Goal: Download file/media

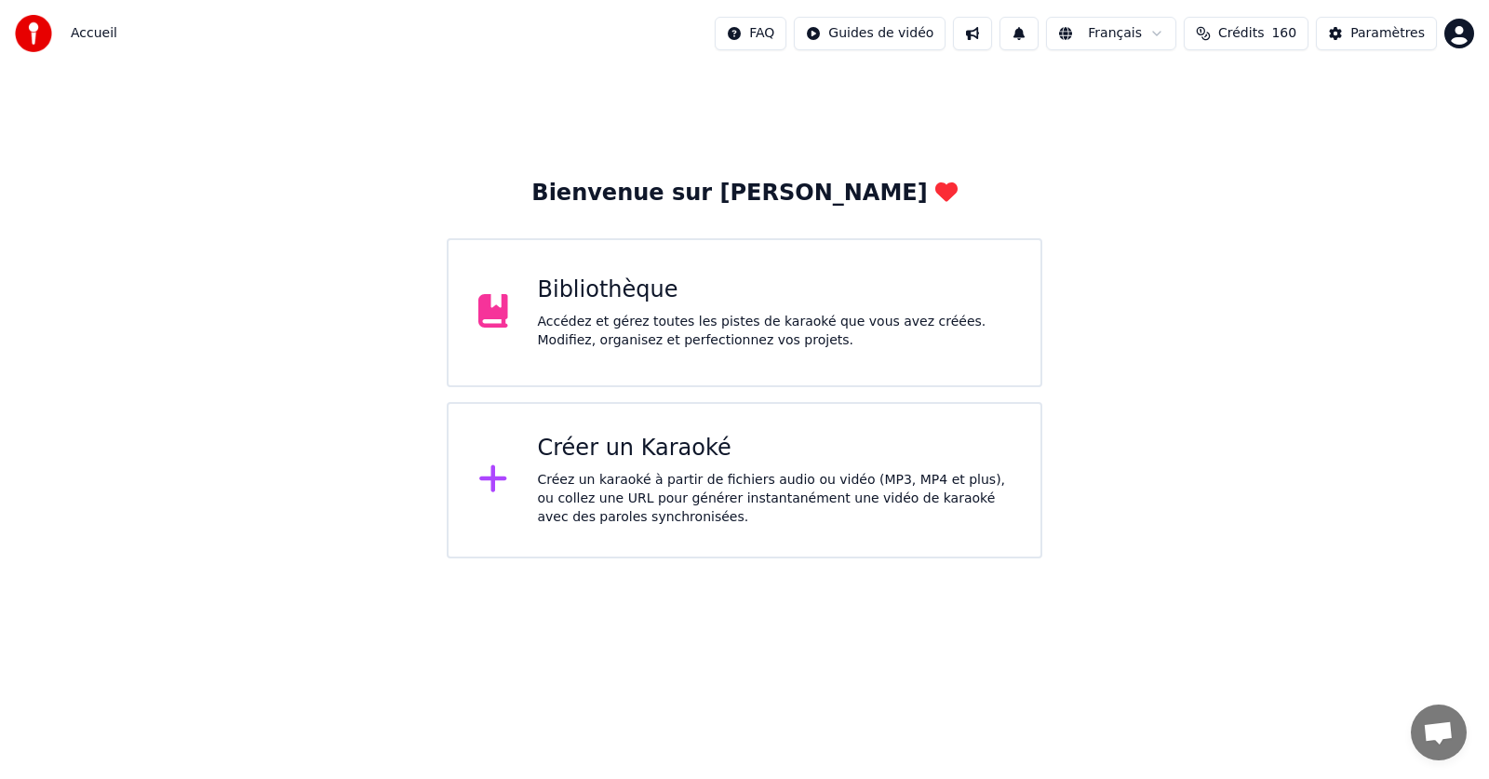
click at [607, 319] on div "Accédez et gérez toutes les pistes de karaoké que vous avez créées. Modifiez, o…" at bounding box center [775, 331] width 474 height 37
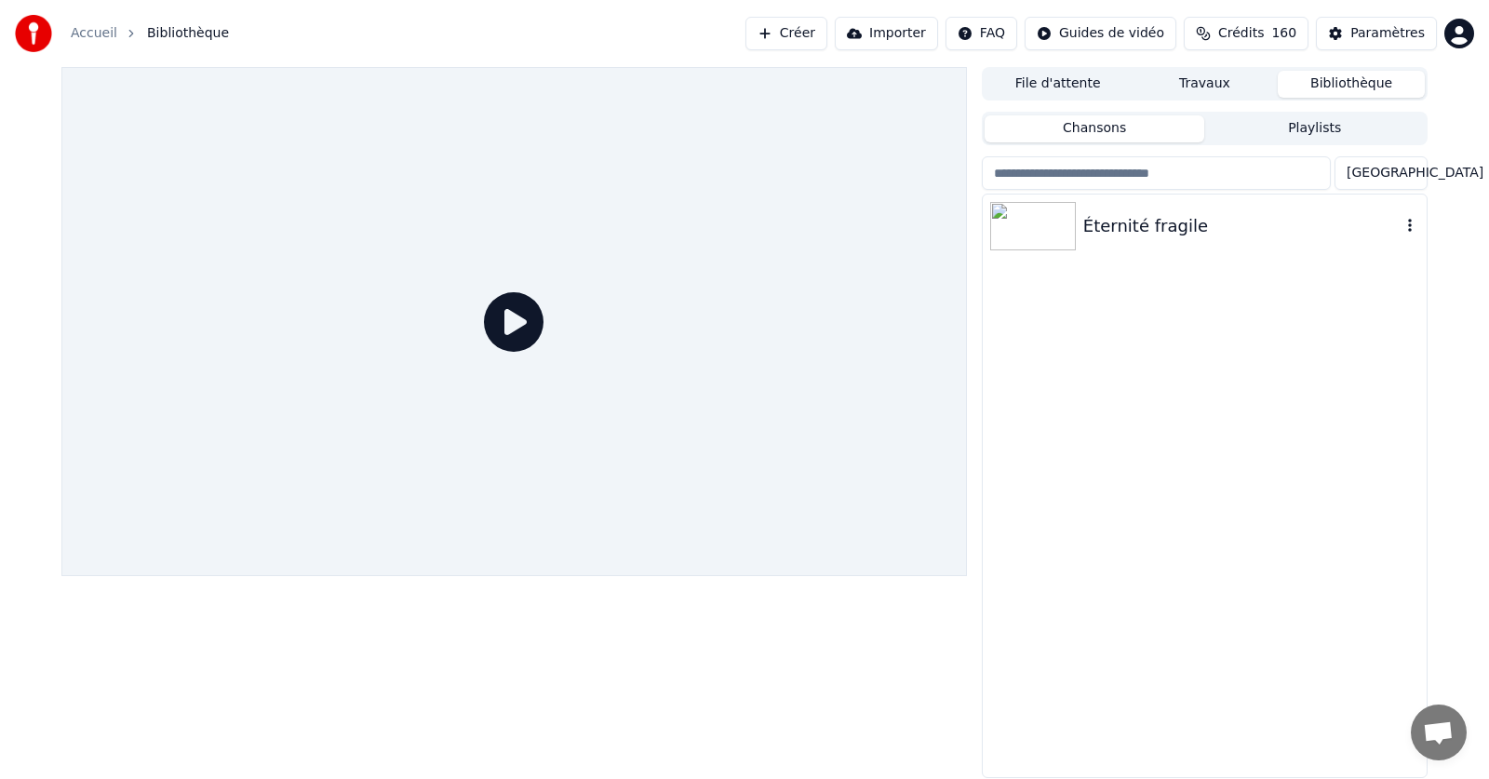
click at [1145, 222] on div "Éternité fragile" at bounding box center [1241, 226] width 317 height 26
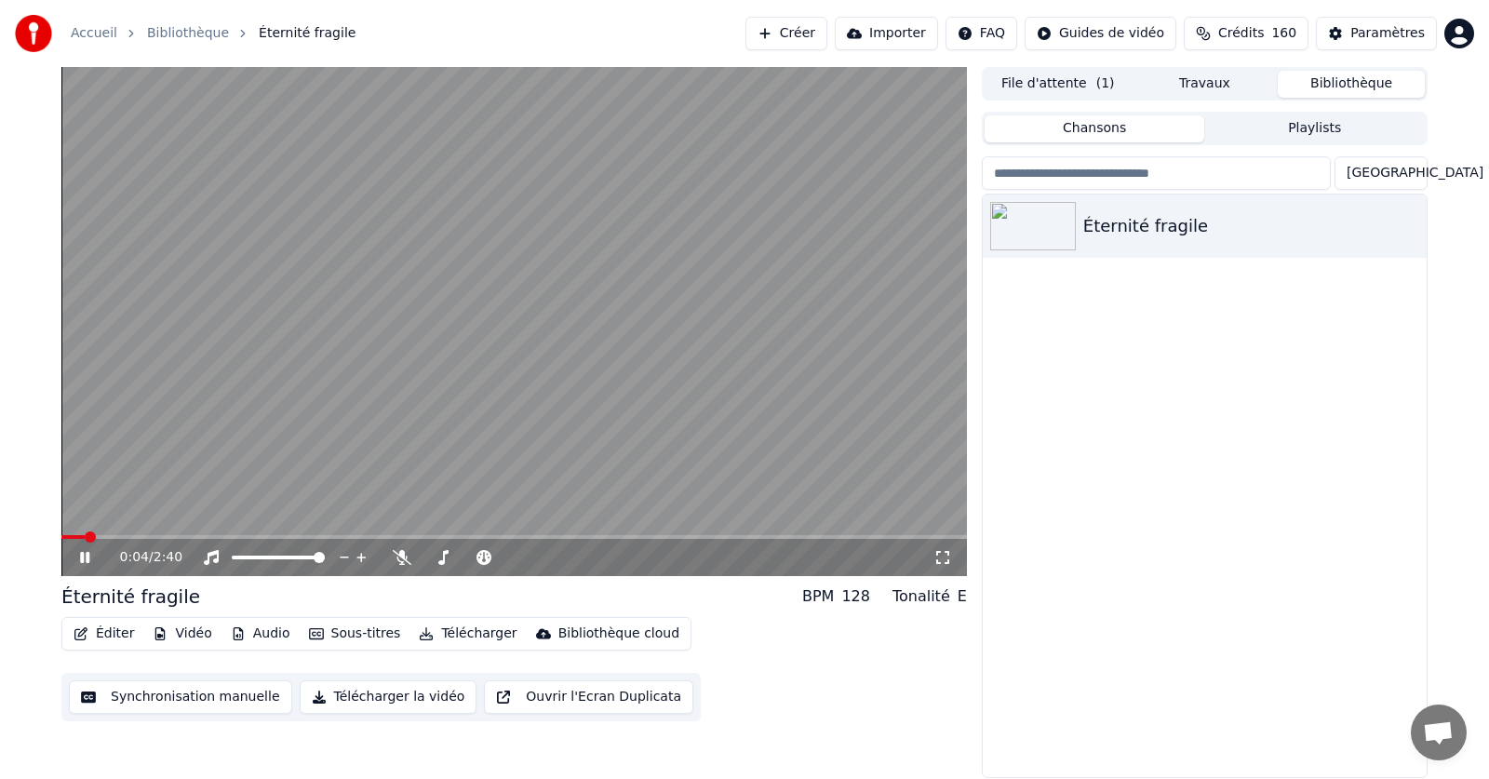
click at [87, 558] on icon at bounding box center [84, 557] width 9 height 11
click at [63, 531] on span at bounding box center [66, 536] width 11 height 11
click at [445, 633] on button "Télécharger" at bounding box center [467, 634] width 113 height 26
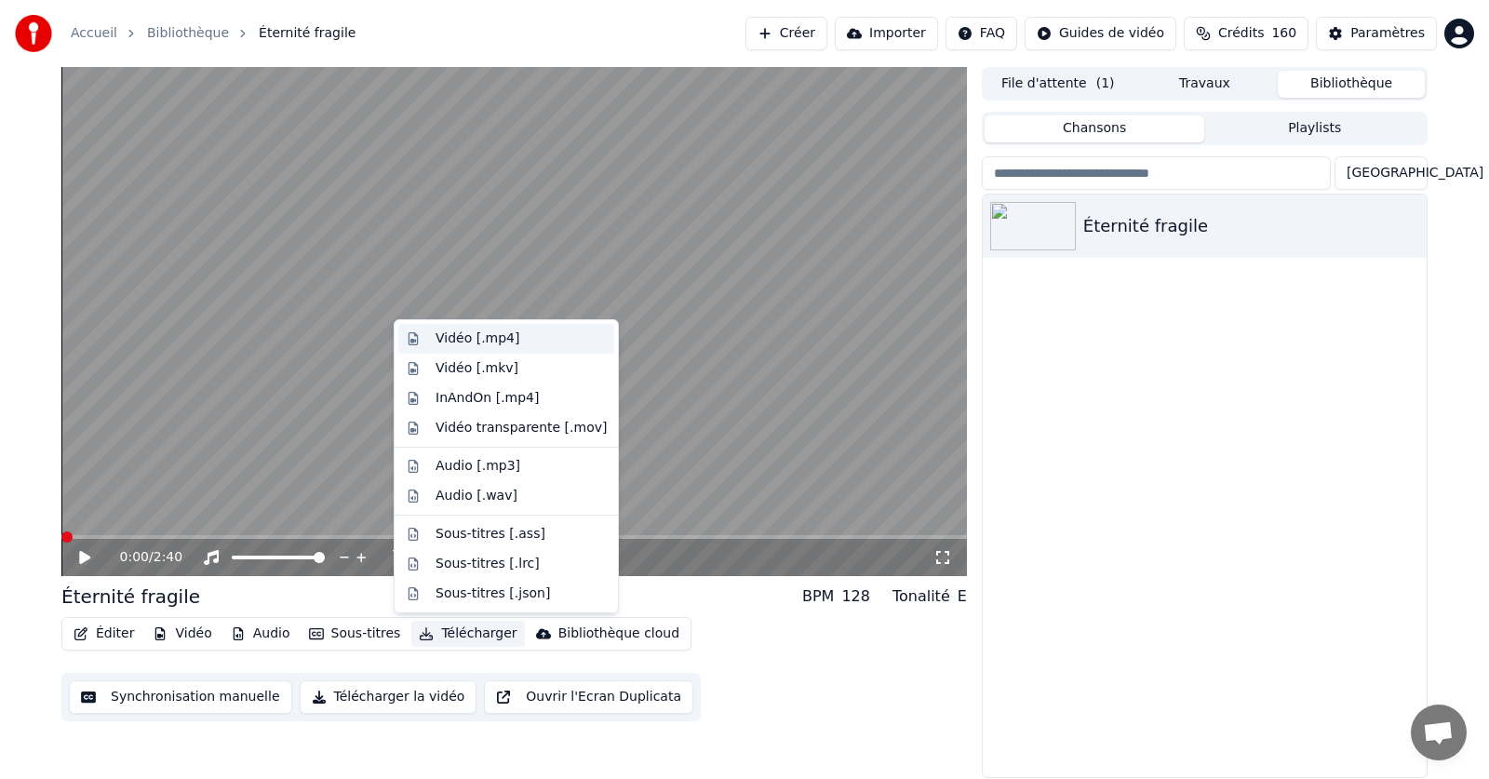
click at [455, 342] on div "Vidéo [.mp4]" at bounding box center [478, 338] width 84 height 19
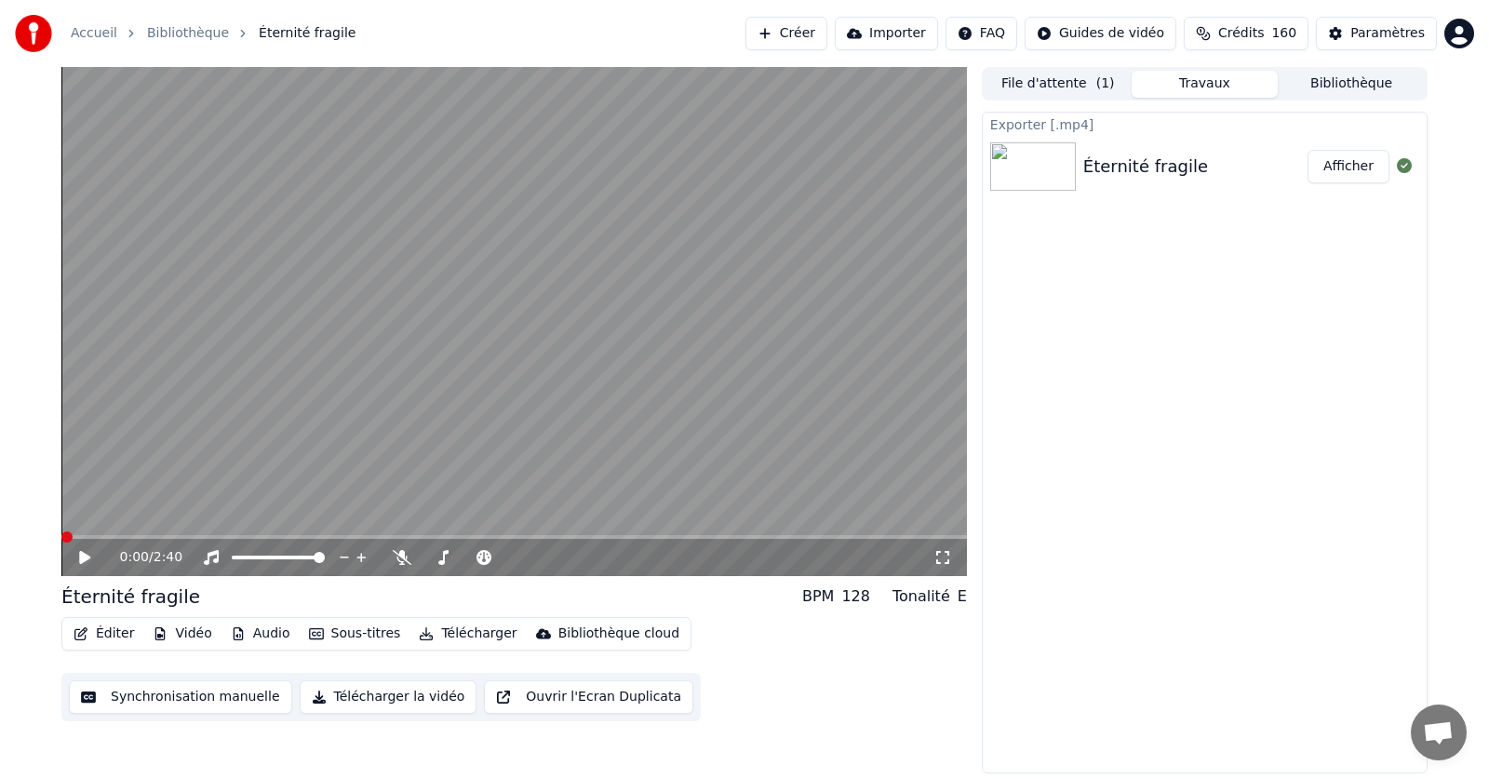
click at [1351, 166] on button "Afficher" at bounding box center [1349, 167] width 82 height 34
